Goal: Check status: Check status

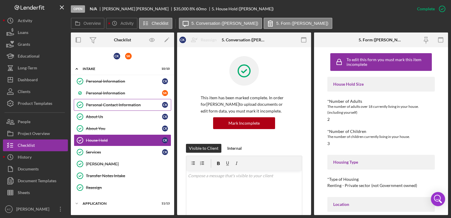
scroll to position [102, 0]
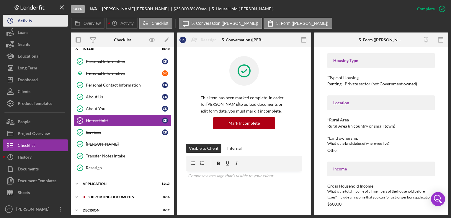
click at [28, 21] on div "Activity" at bounding box center [25, 21] width 14 height 13
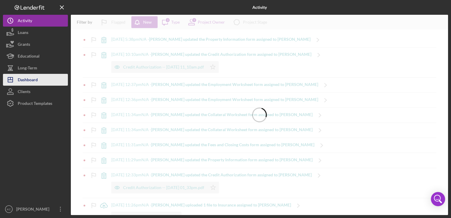
click at [32, 77] on div "Dashboard" at bounding box center [28, 80] width 20 height 13
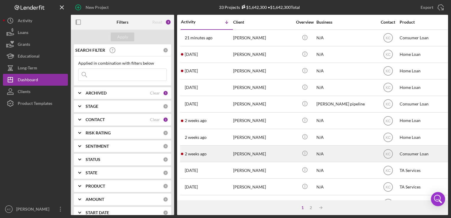
click at [252, 153] on div "[PERSON_NAME]" at bounding box center [262, 154] width 59 height 16
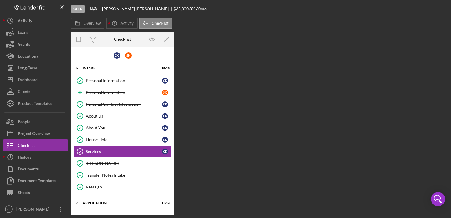
scroll to position [19, 0]
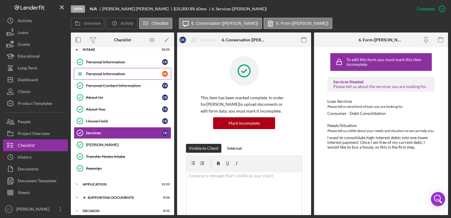
click at [128, 68] on link "Personal Information S K" at bounding box center [122, 74] width 97 height 12
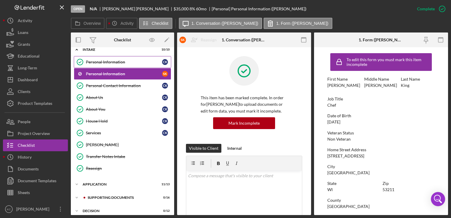
click at [121, 62] on div "Personal Information" at bounding box center [124, 62] width 76 height 5
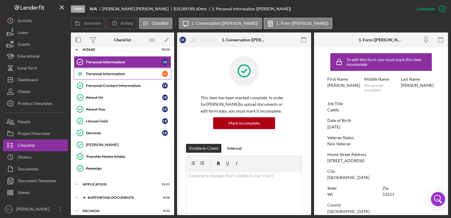
click at [103, 75] on div "Personal Information" at bounding box center [124, 73] width 76 height 5
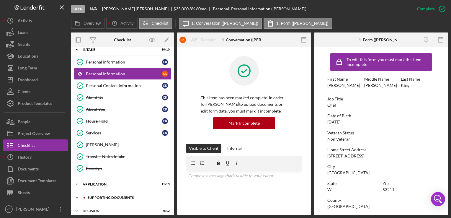
click at [116, 196] on div "Supporting Documents" at bounding box center [127, 198] width 79 height 4
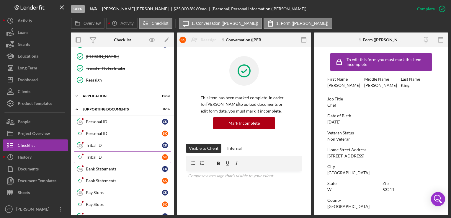
scroll to position [108, 0]
click at [96, 95] on div "Application" at bounding box center [125, 96] width 84 height 4
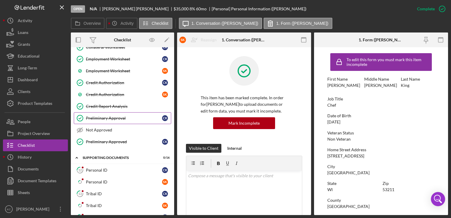
scroll to position [226, 0]
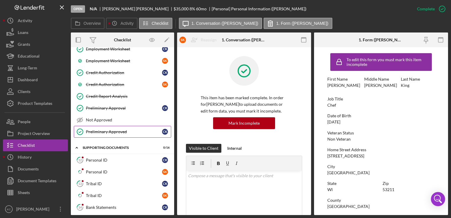
click at [117, 131] on link "Preliminary Approved Preliminary Approved C K" at bounding box center [122, 132] width 97 height 12
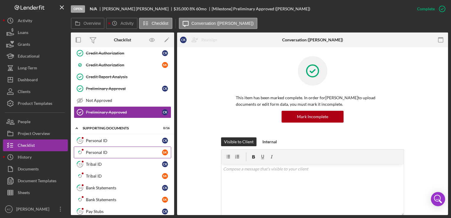
scroll to position [255, 0]
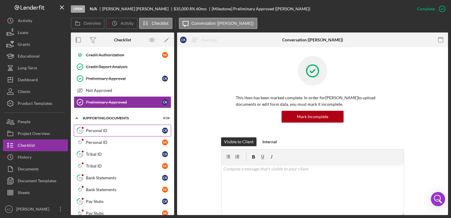
click at [126, 131] on link "12 Personal ID C K" at bounding box center [122, 131] width 97 height 12
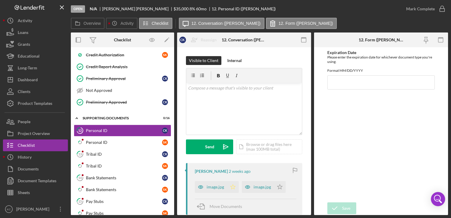
click at [233, 186] on icon "Icon/Star" at bounding box center [233, 187] width 12 height 12
click at [281, 187] on polygon "button" at bounding box center [280, 186] width 5 height 5
click at [134, 152] on div "Tribal ID" at bounding box center [124, 154] width 76 height 5
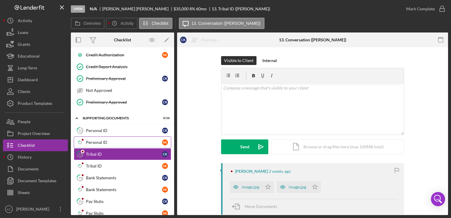
click at [138, 143] on link "Icon/Checklist Item Sub Partial Personal ID S K" at bounding box center [122, 142] width 97 height 12
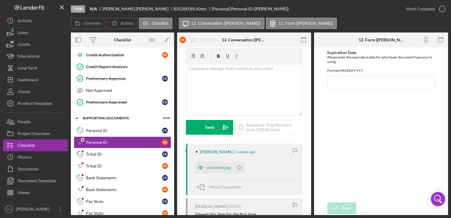
scroll to position [30, 0]
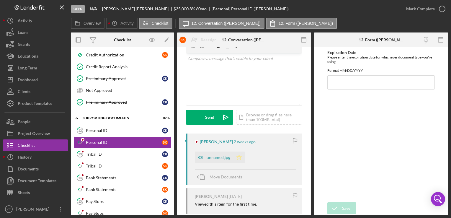
click at [239, 157] on icon "Icon/Star" at bounding box center [239, 158] width 12 height 12
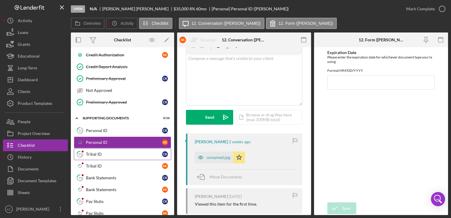
click at [138, 152] on div "Tribal ID" at bounding box center [124, 154] width 76 height 5
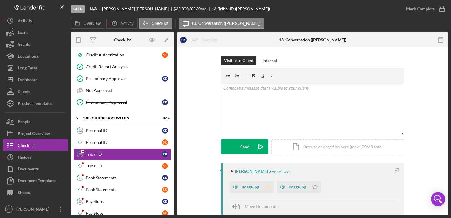
click at [267, 185] on icon "Icon/Star" at bounding box center [268, 187] width 12 height 12
click at [314, 187] on icon "Icon/Star" at bounding box center [315, 187] width 12 height 12
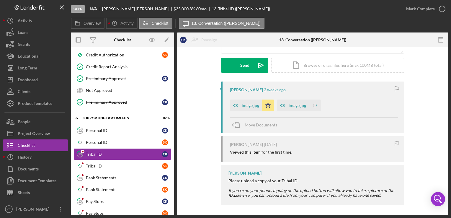
scroll to position [83, 0]
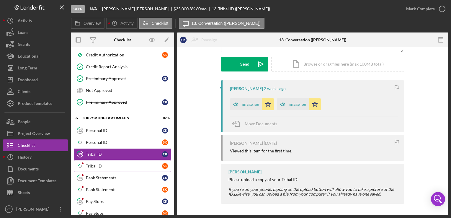
click at [102, 165] on link "Icon/Checklist Item Sub Partial Tribal ID S K" at bounding box center [122, 166] width 97 height 12
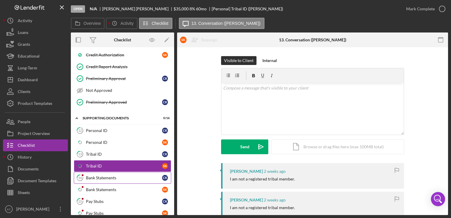
click at [110, 178] on link "14 Bank Statements C K" at bounding box center [122, 178] width 97 height 12
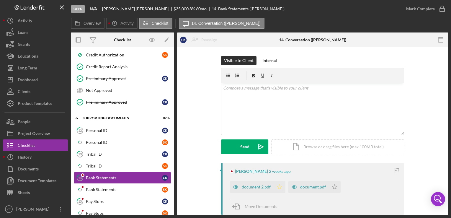
click at [279, 186] on icon "Icon/Star" at bounding box center [280, 187] width 12 height 12
click at [331, 185] on icon "Icon/Star" at bounding box center [335, 187] width 12 height 12
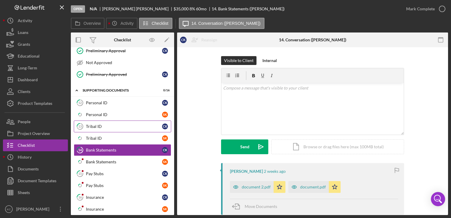
scroll to position [315, 0]
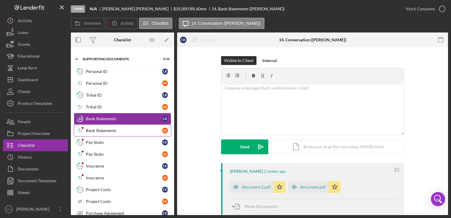
click at [118, 129] on link "Icon/Checklist Item Sub Partial Bank Statements S K" at bounding box center [122, 131] width 97 height 12
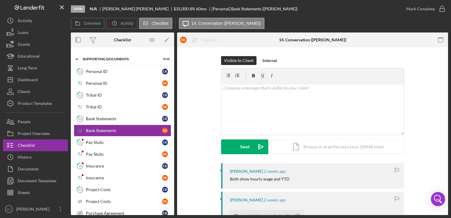
scroll to position [59, 0]
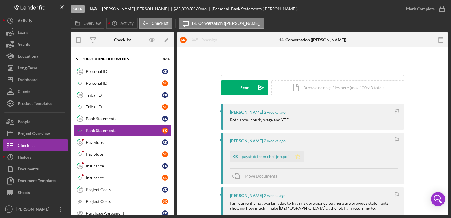
click at [294, 154] on icon "Icon/Star" at bounding box center [298, 157] width 12 height 12
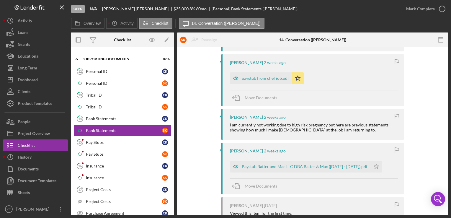
scroll to position [148, 0]
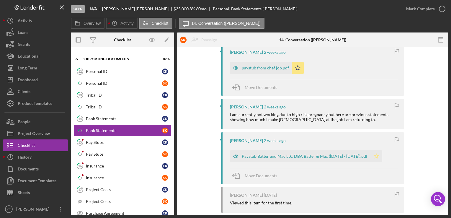
click at [379, 155] on polygon "button" at bounding box center [376, 156] width 5 height 5
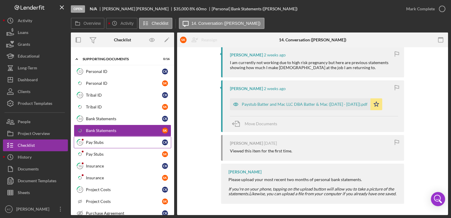
click at [108, 141] on link "15 Pay Stubs C K" at bounding box center [122, 142] width 97 height 12
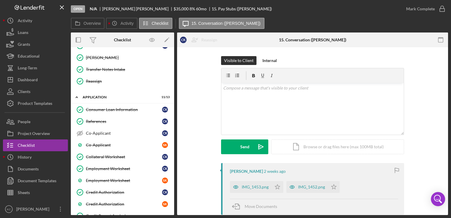
scroll to position [56, 0]
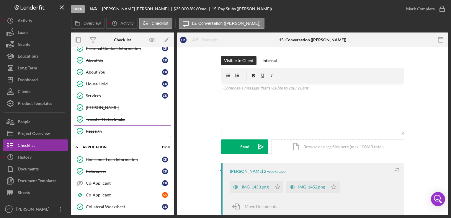
click at [118, 131] on div "Reassign" at bounding box center [128, 131] width 85 height 5
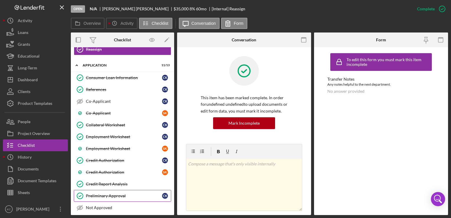
scroll to position [175, 0]
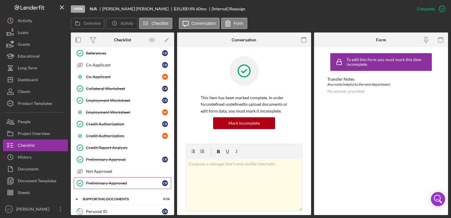
click at [114, 181] on div "Preliminary Approved" at bounding box center [124, 183] width 76 height 5
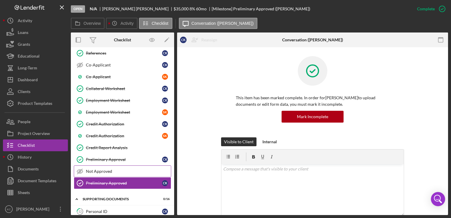
click at [128, 169] on div "Not Approved" at bounding box center [128, 171] width 85 height 5
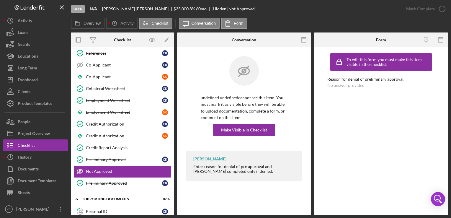
click at [124, 181] on div "Preliminary Approved" at bounding box center [124, 183] width 76 height 5
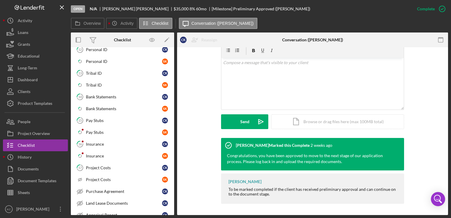
scroll to position [381, 0]
